Goal: Task Accomplishment & Management: Manage account settings

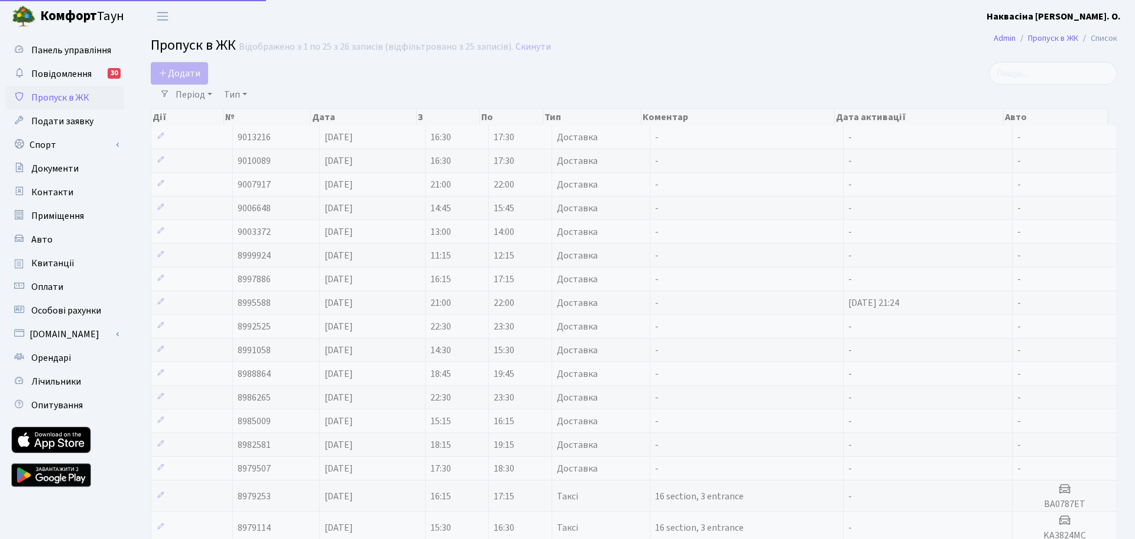
select select "25"
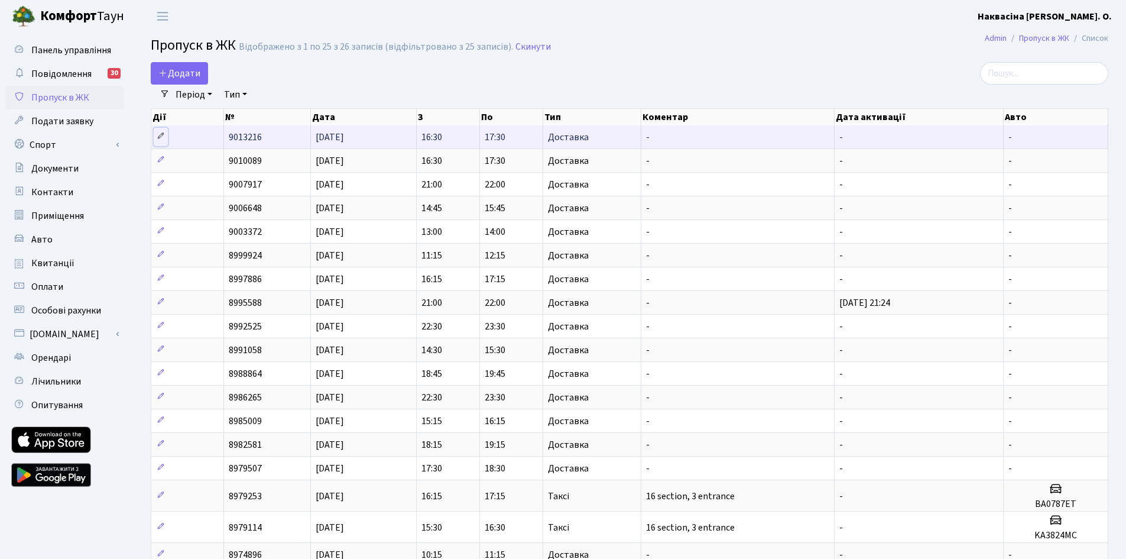
click at [159, 131] on link at bounding box center [161, 137] width 14 height 18
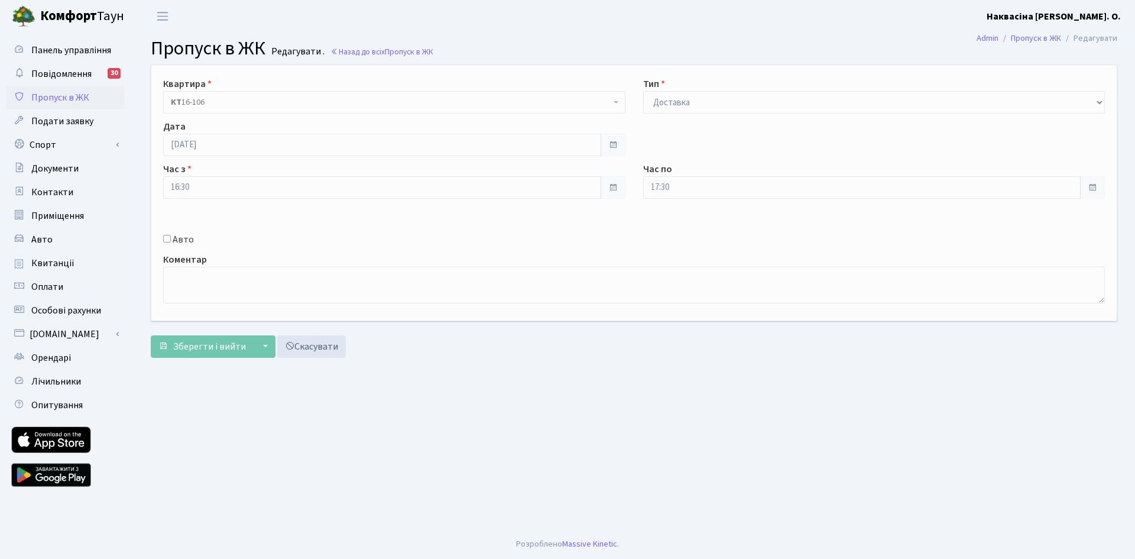
click at [180, 242] on label "Авто" at bounding box center [183, 239] width 21 height 14
click at [171, 242] on input "Авто" at bounding box center [167, 239] width 8 height 8
checkbox input "true"
type input "ЗМІЙ"
click at [208, 351] on span "Зберегти і вийти" at bounding box center [209, 346] width 73 height 13
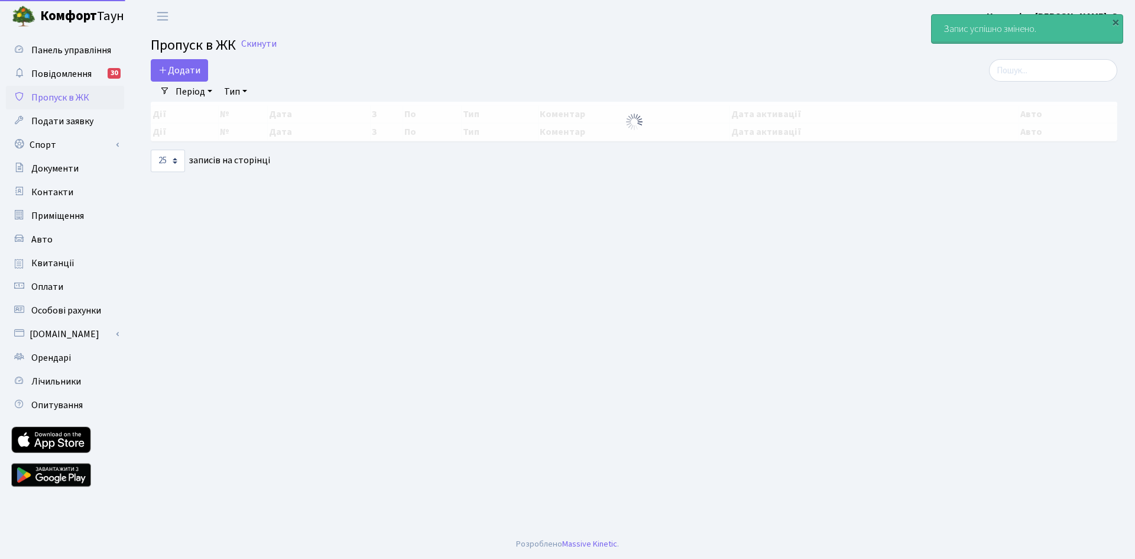
select select "25"
